Goal: Task Accomplishment & Management: Manage account settings

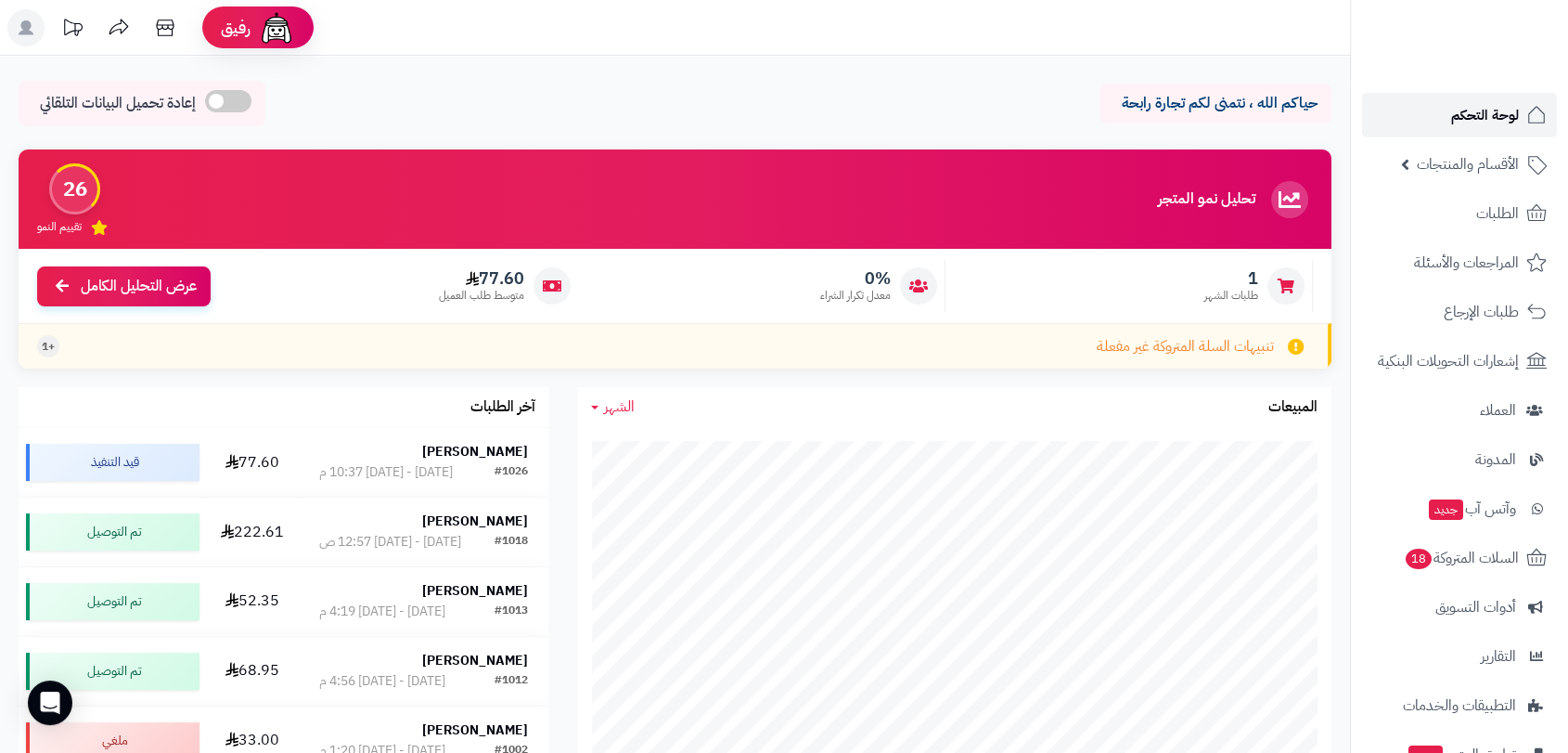
click at [1496, 116] on span "لوحة التحكم" at bounding box center [1484, 114] width 68 height 26
click at [1494, 109] on span "لوحة التحكم" at bounding box center [1484, 114] width 68 height 26
click at [1478, 554] on span "السلات المتروكة 18" at bounding box center [1461, 558] width 116 height 26
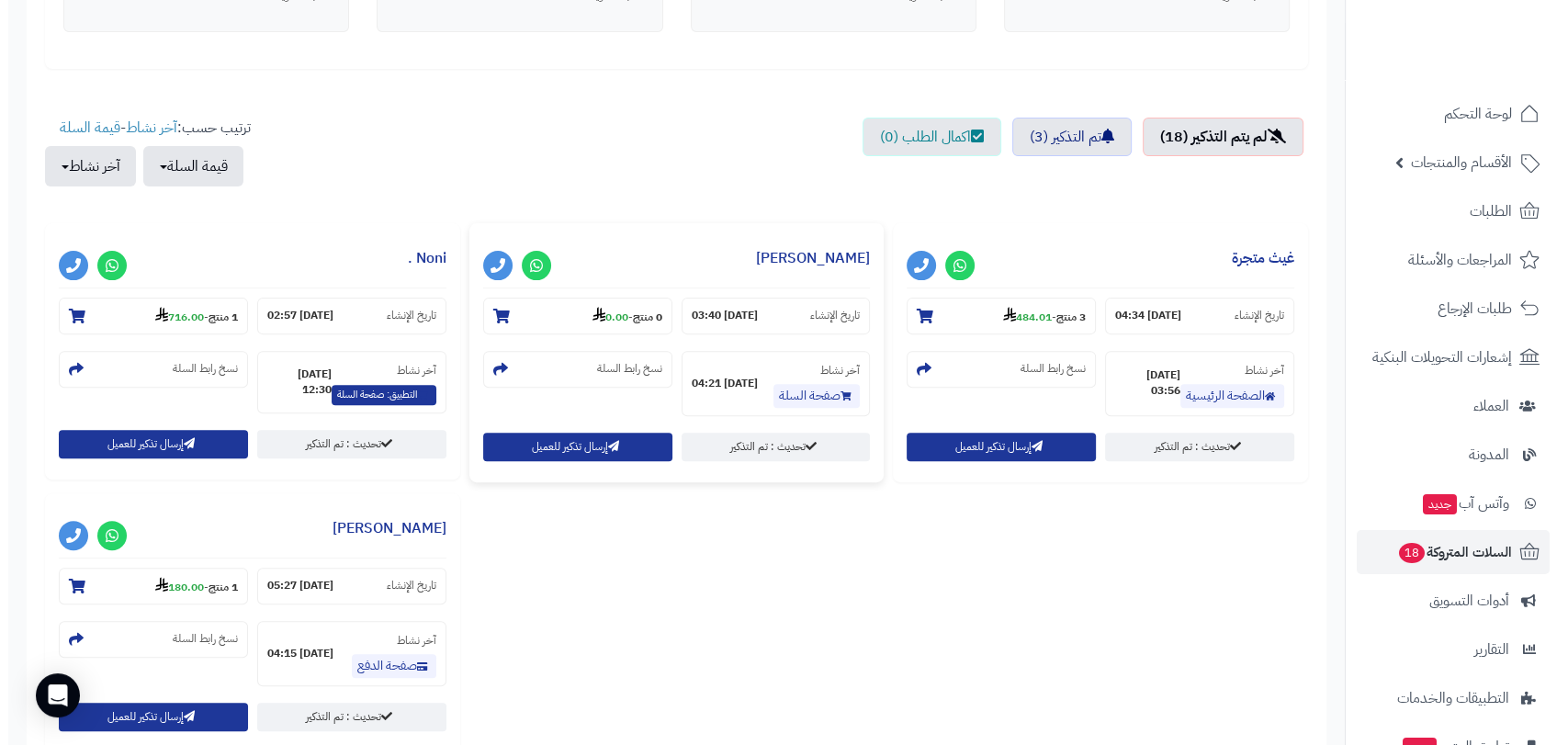
scroll to position [612, 0]
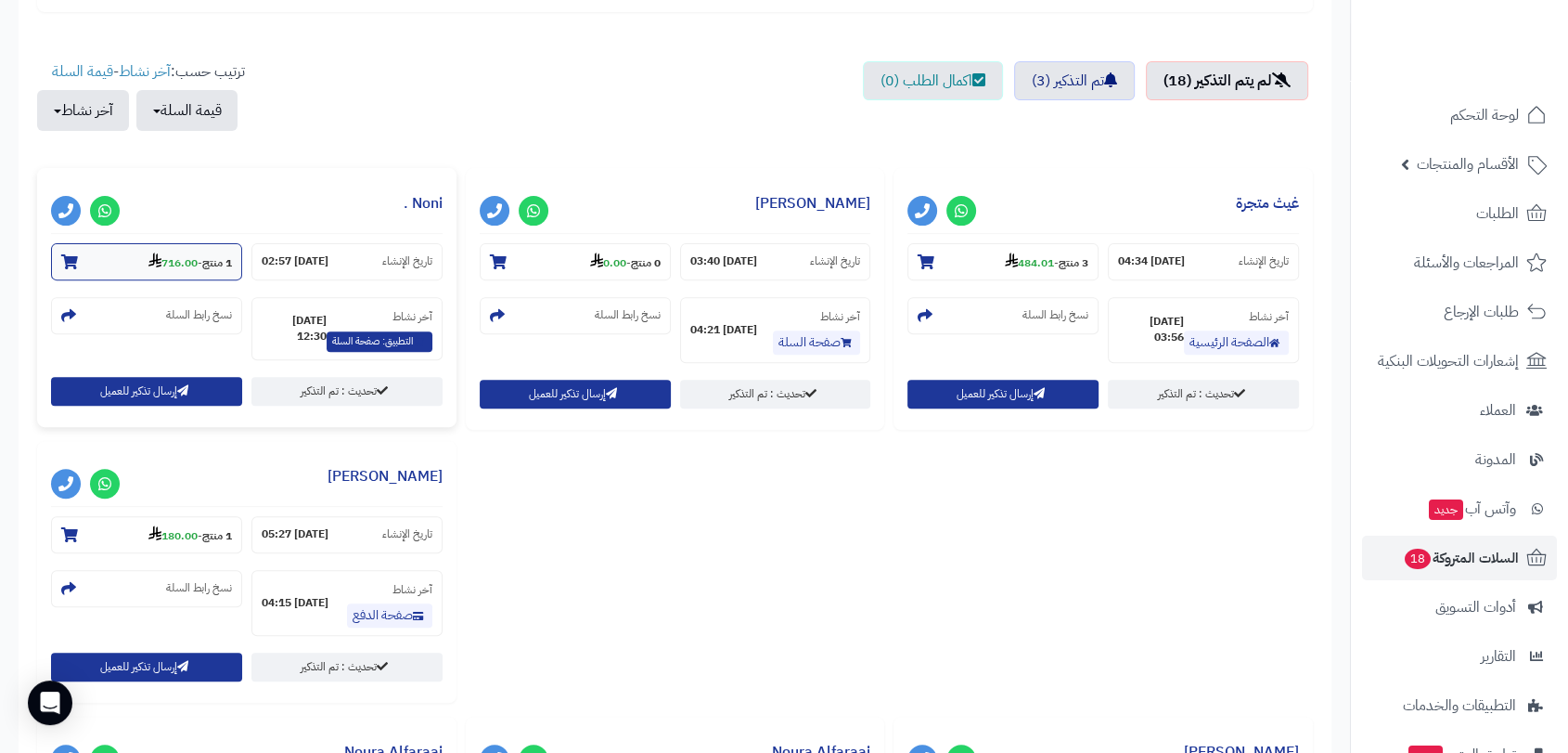
click at [73, 254] on icon at bounding box center [70, 262] width 17 height 15
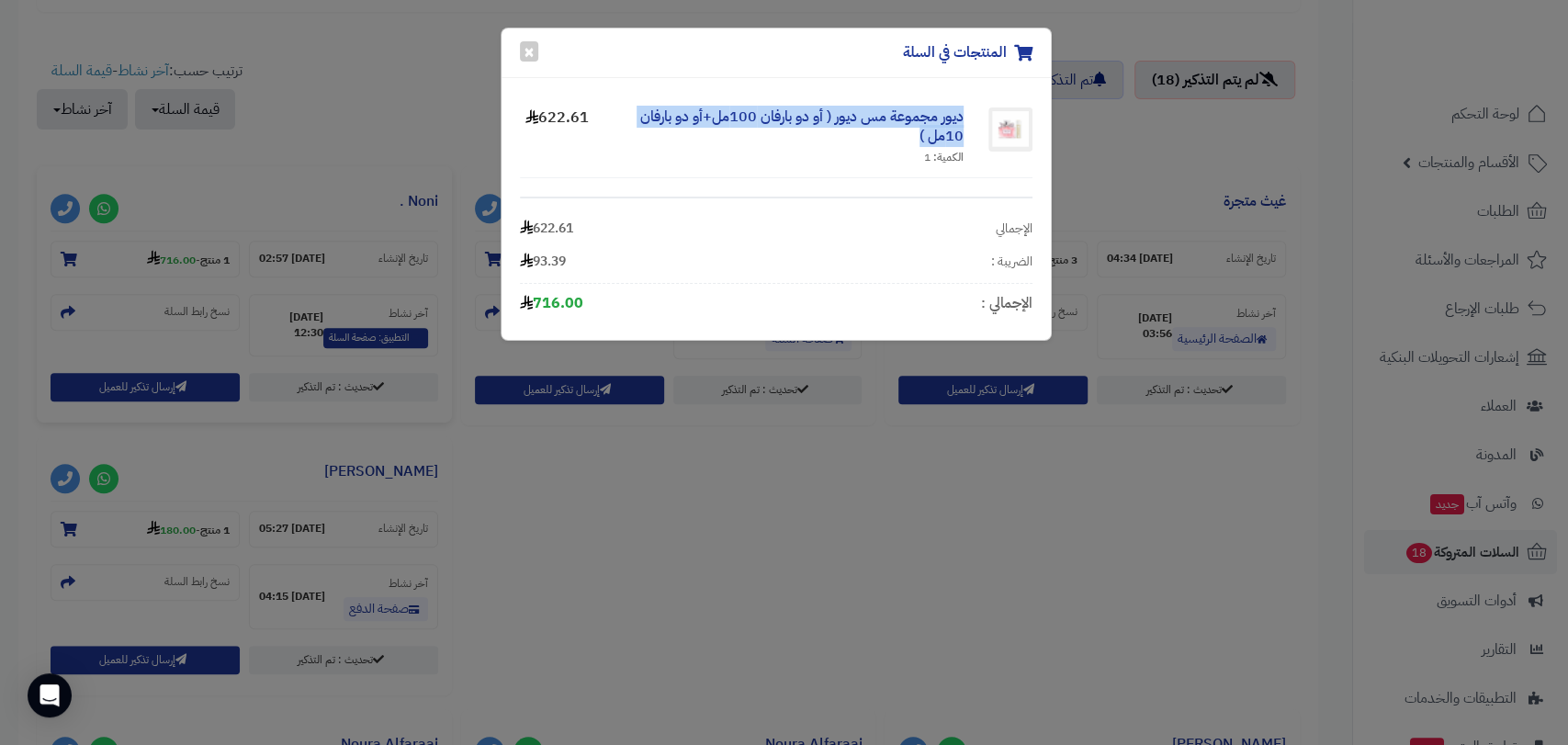
drag, startPoint x: 970, startPoint y: 115, endPoint x: 845, endPoint y: 134, distance: 126.4
click at [845, 134] on div "ديور مجموعة مس ديور ( أو دو بارفان 100مل+أو دو بارفان 10مل ) الكمية: 1" at bounding box center [784, 137] width 384 height 58
copy link "ديور مجموعة مس ديور ( أو دو بارفان 100مل+أو دو بارفان 10مل )"
click at [909, 115] on link "ديور مجموعة مس ديور ( أو دو بارفان 100مل+أو دو بارفان 10مل )" at bounding box center [801, 126] width 323 height 41
